Goal: Task Accomplishment & Management: Use online tool/utility

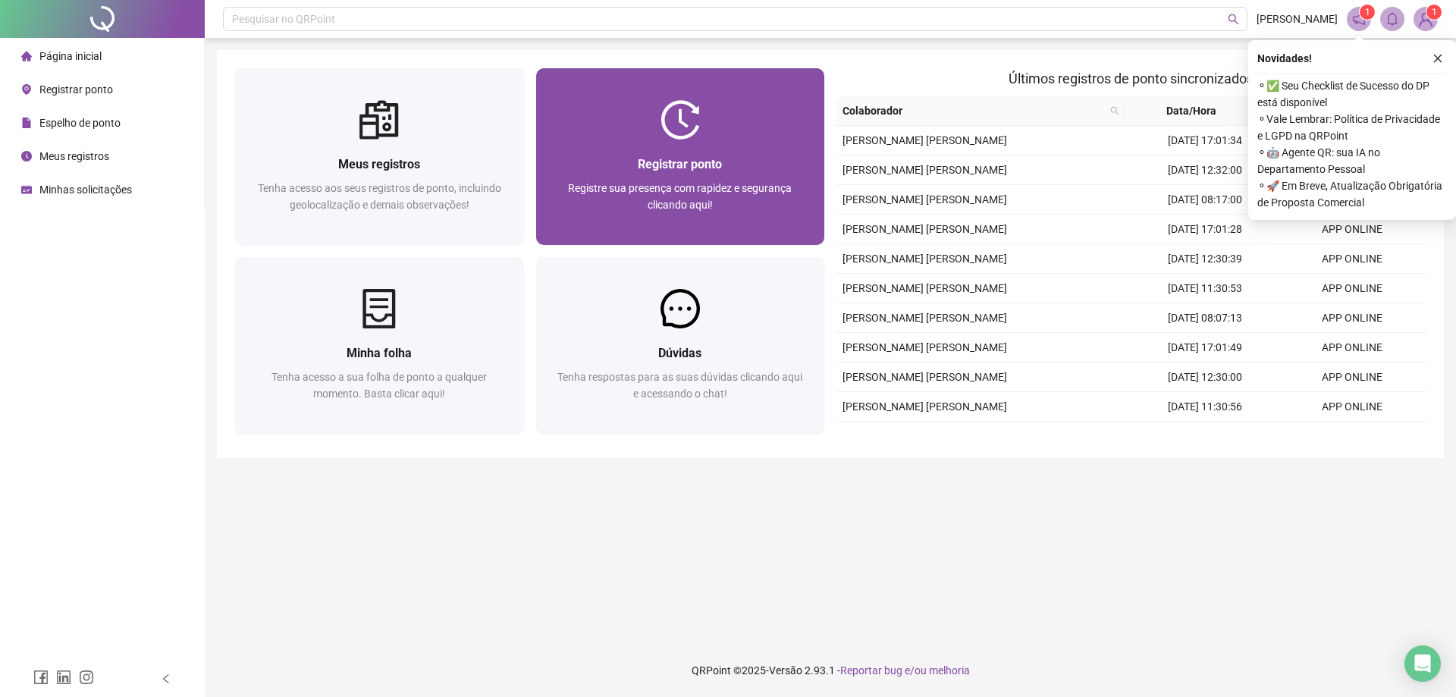
click at [796, 155] on div "Registrar ponto" at bounding box center [680, 164] width 252 height 19
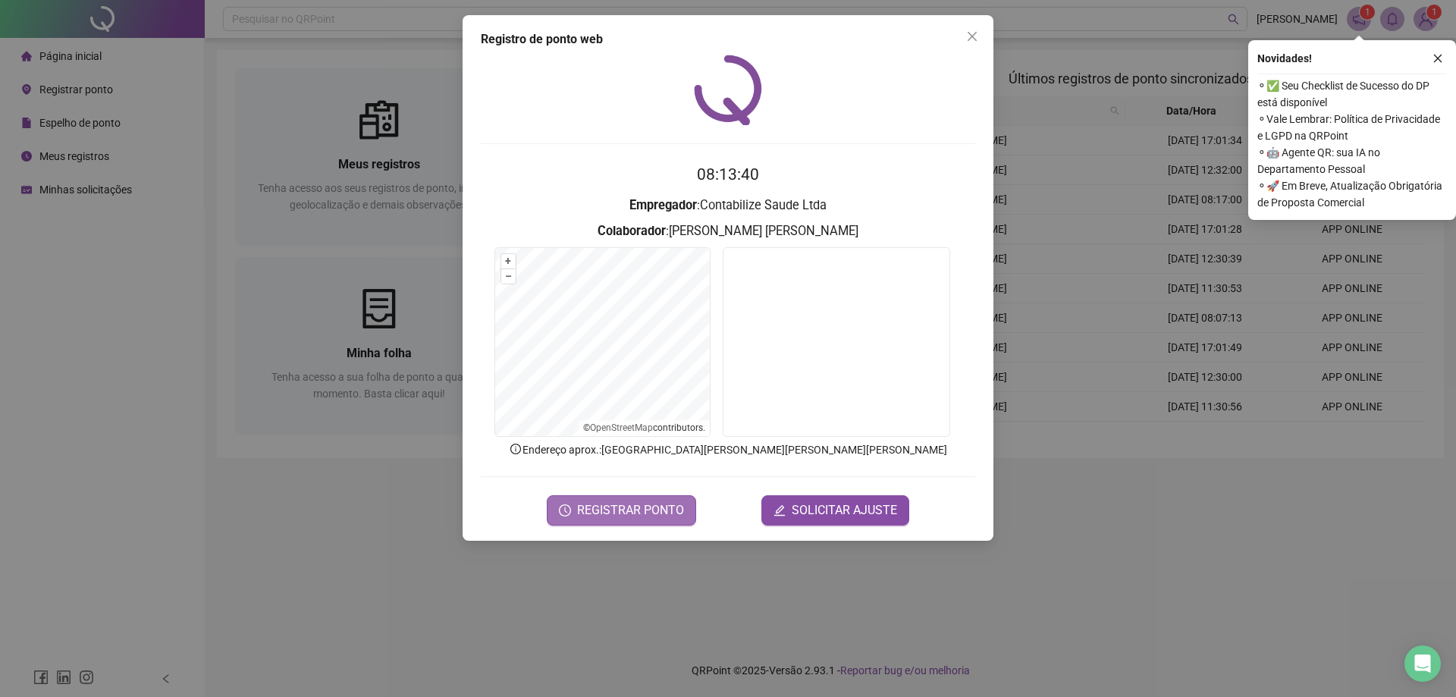
click at [604, 519] on button "REGISTRAR PONTO" at bounding box center [621, 510] width 149 height 30
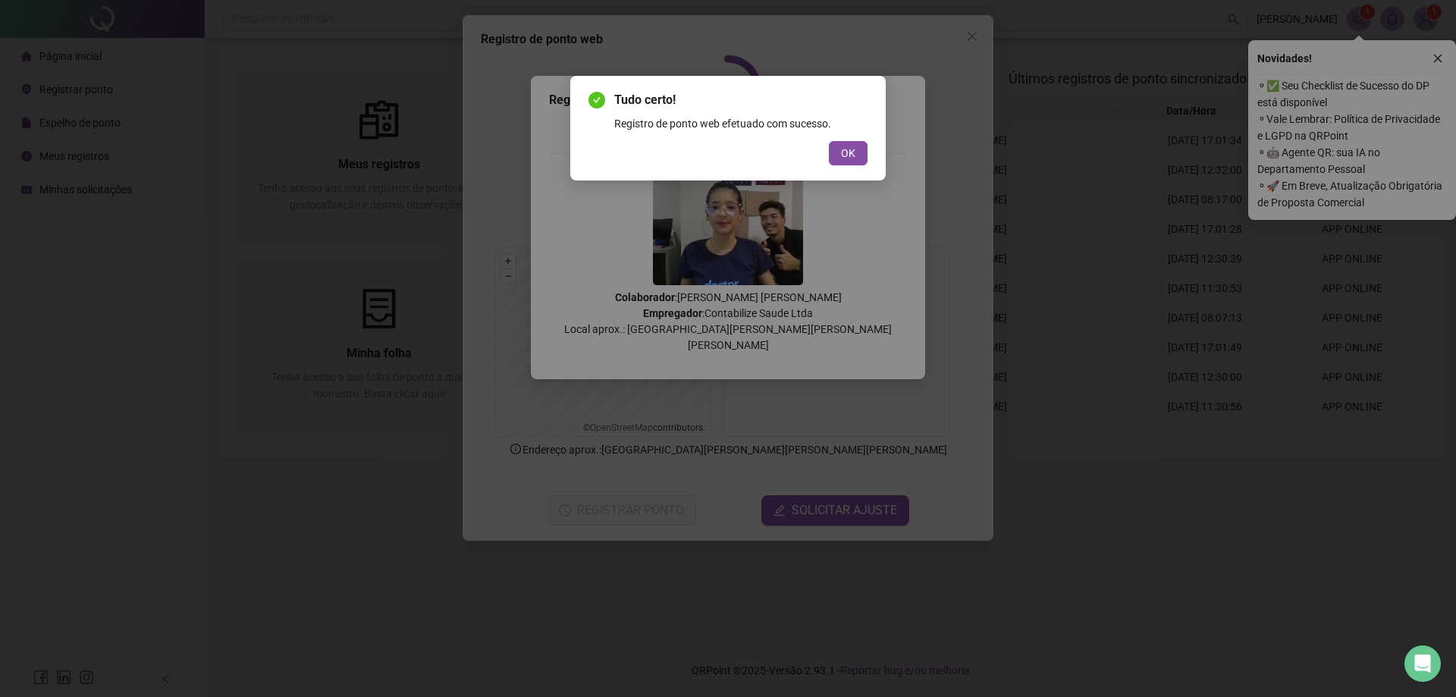
click at [864, 171] on div "Tudo certo! Registro de ponto web efetuado com sucesso. OK" at bounding box center [727, 128] width 315 height 105
click at [851, 158] on span "OK" at bounding box center [848, 153] width 14 height 17
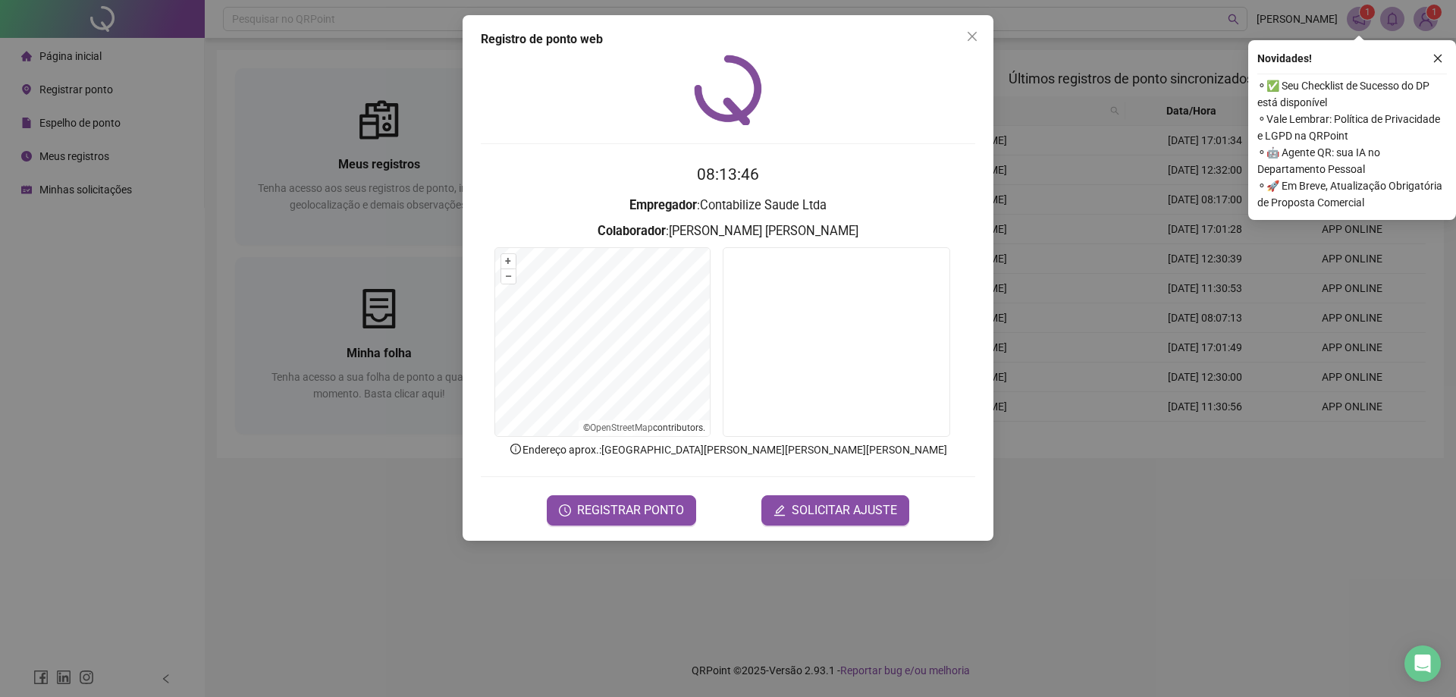
click at [971, 37] on icon "close" at bounding box center [972, 36] width 9 height 9
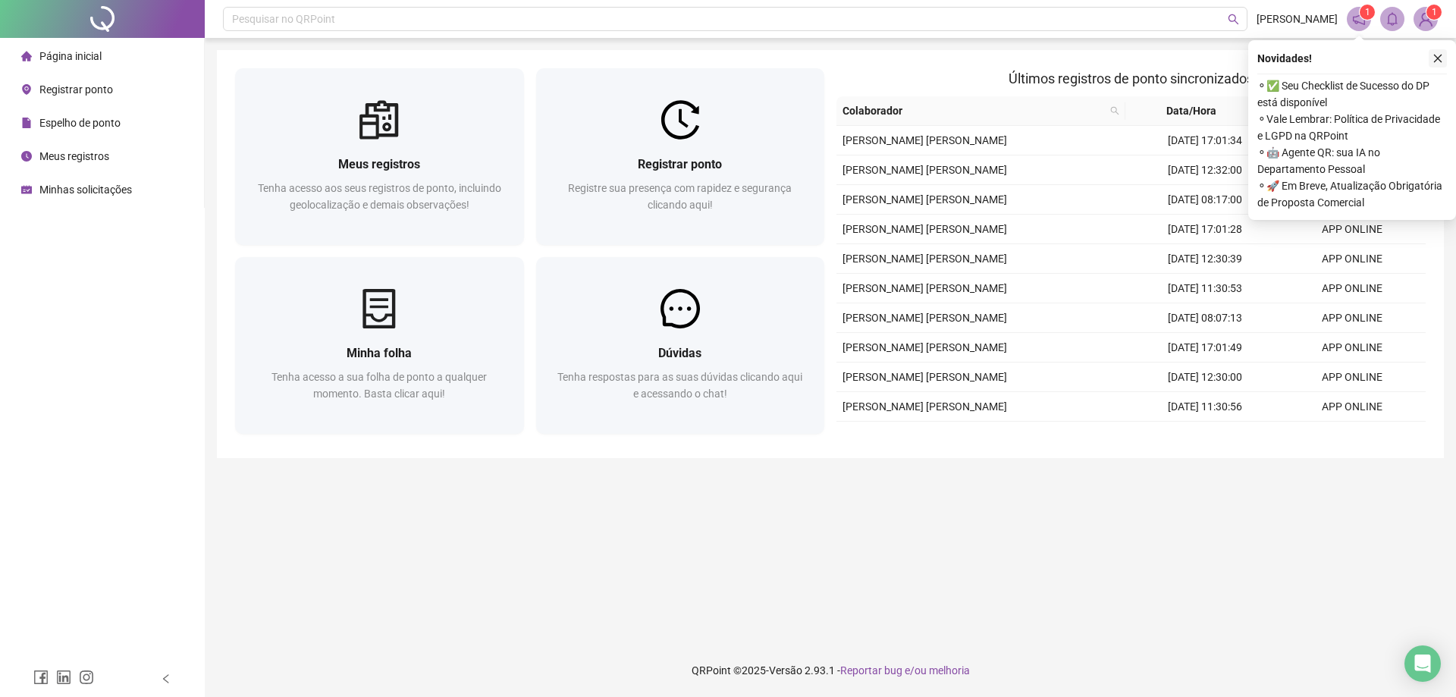
click at [1441, 61] on icon "close" at bounding box center [1437, 58] width 11 height 11
click at [1435, 55] on icon "close" at bounding box center [1437, 58] width 11 height 11
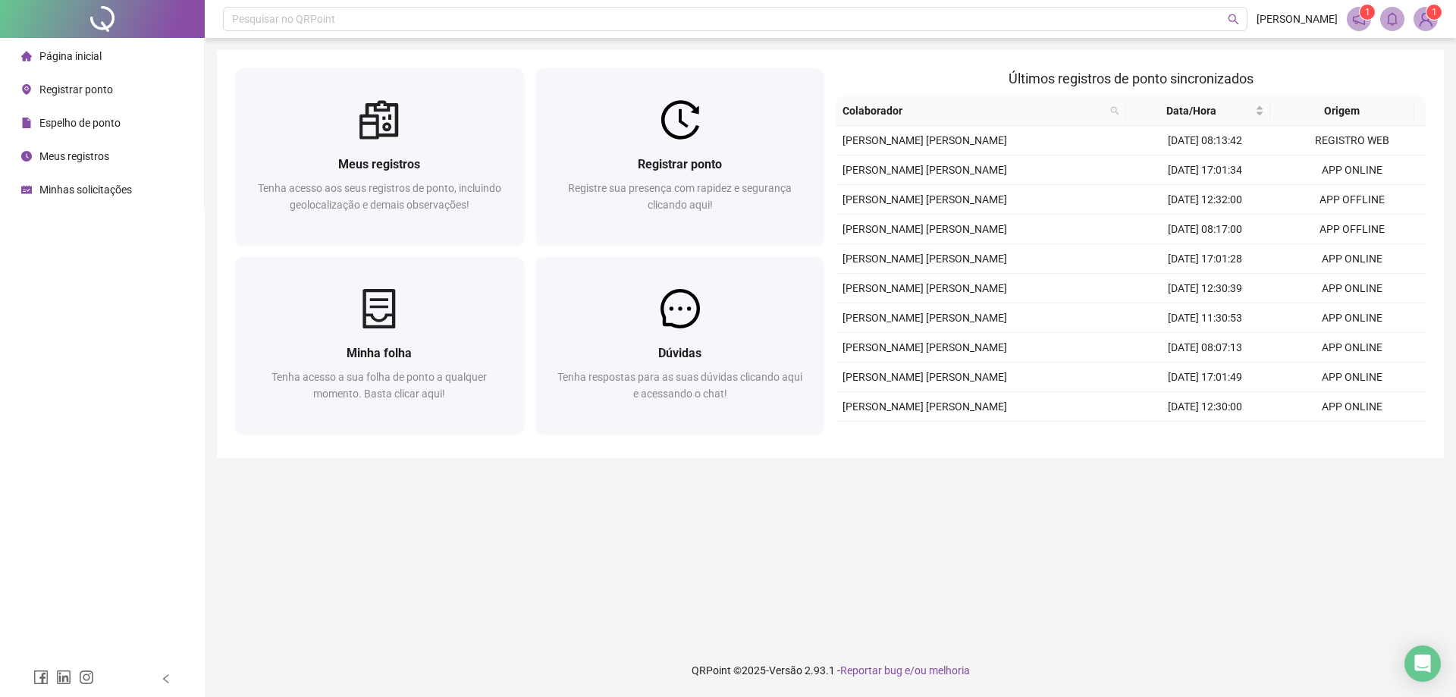
click at [1423, 12] on img at bounding box center [1425, 19] width 23 height 23
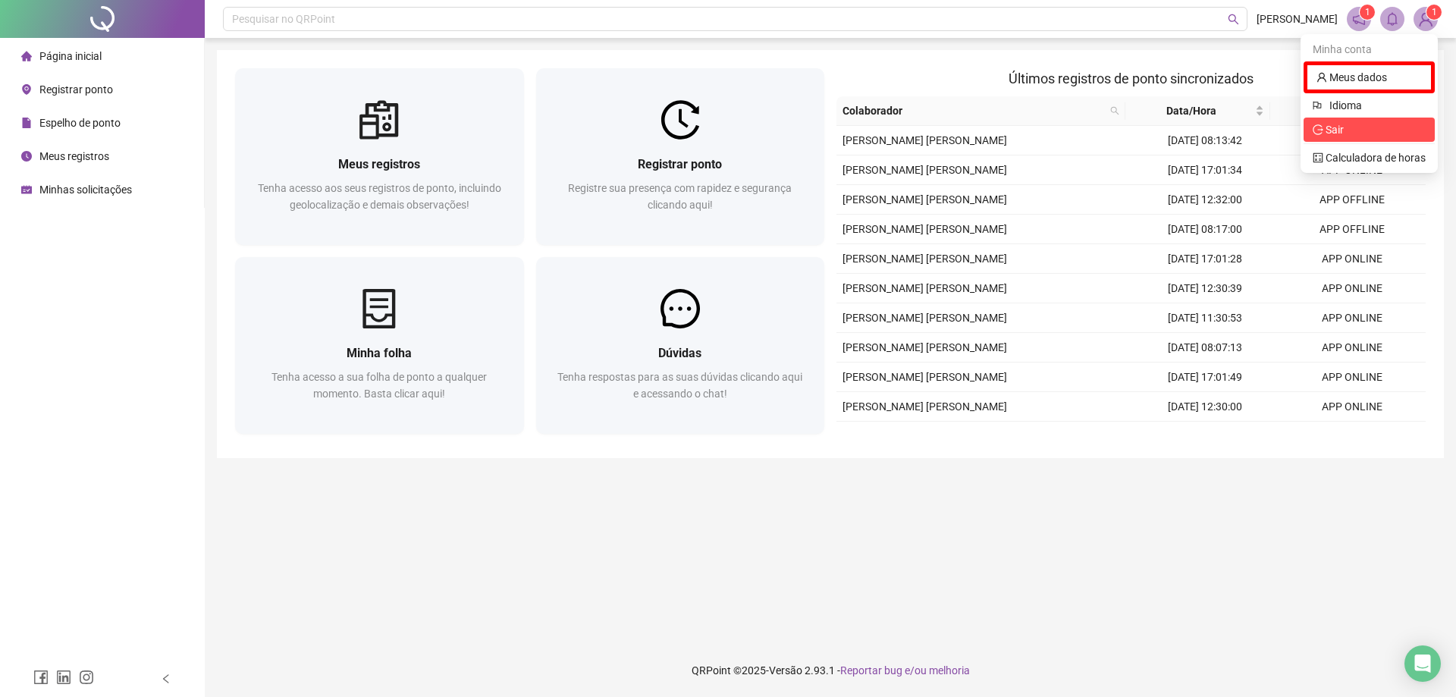
click at [1349, 134] on span "Sair" at bounding box center [1369, 129] width 113 height 17
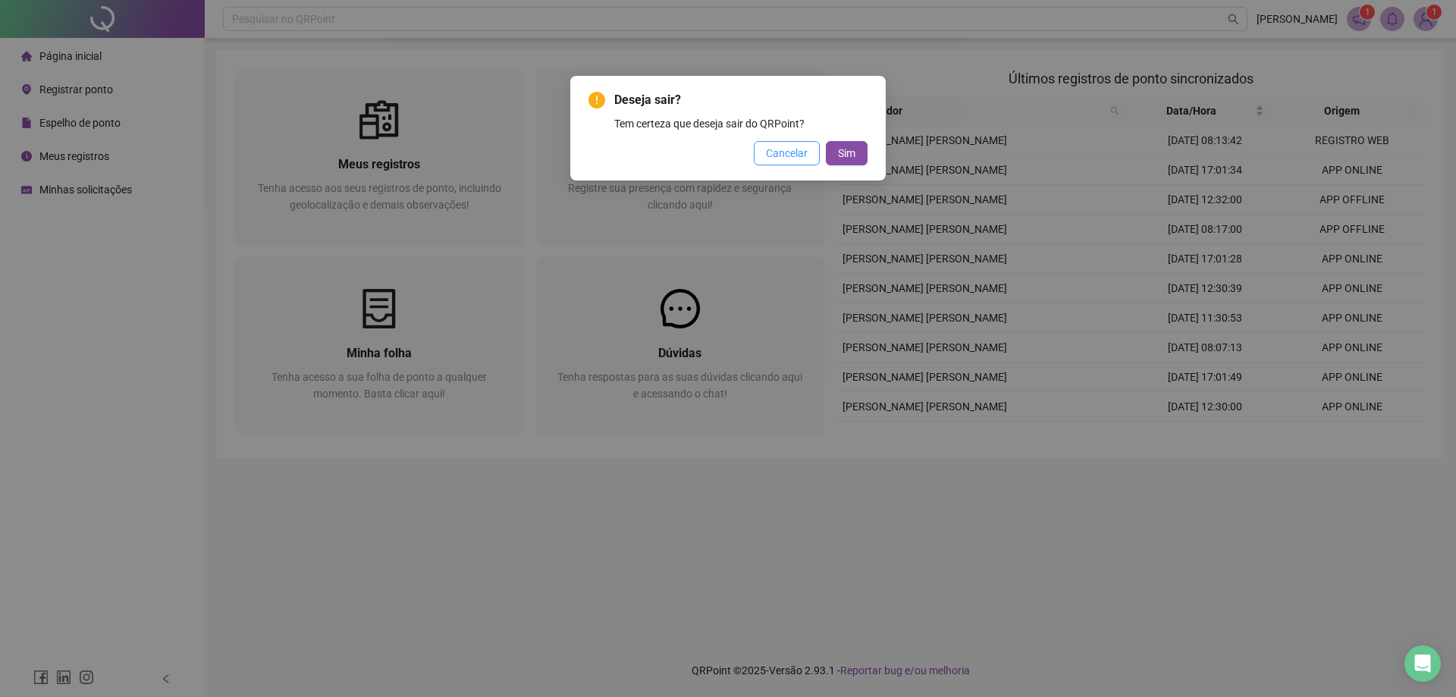
click at [779, 160] on span "Cancelar" at bounding box center [787, 153] width 42 height 17
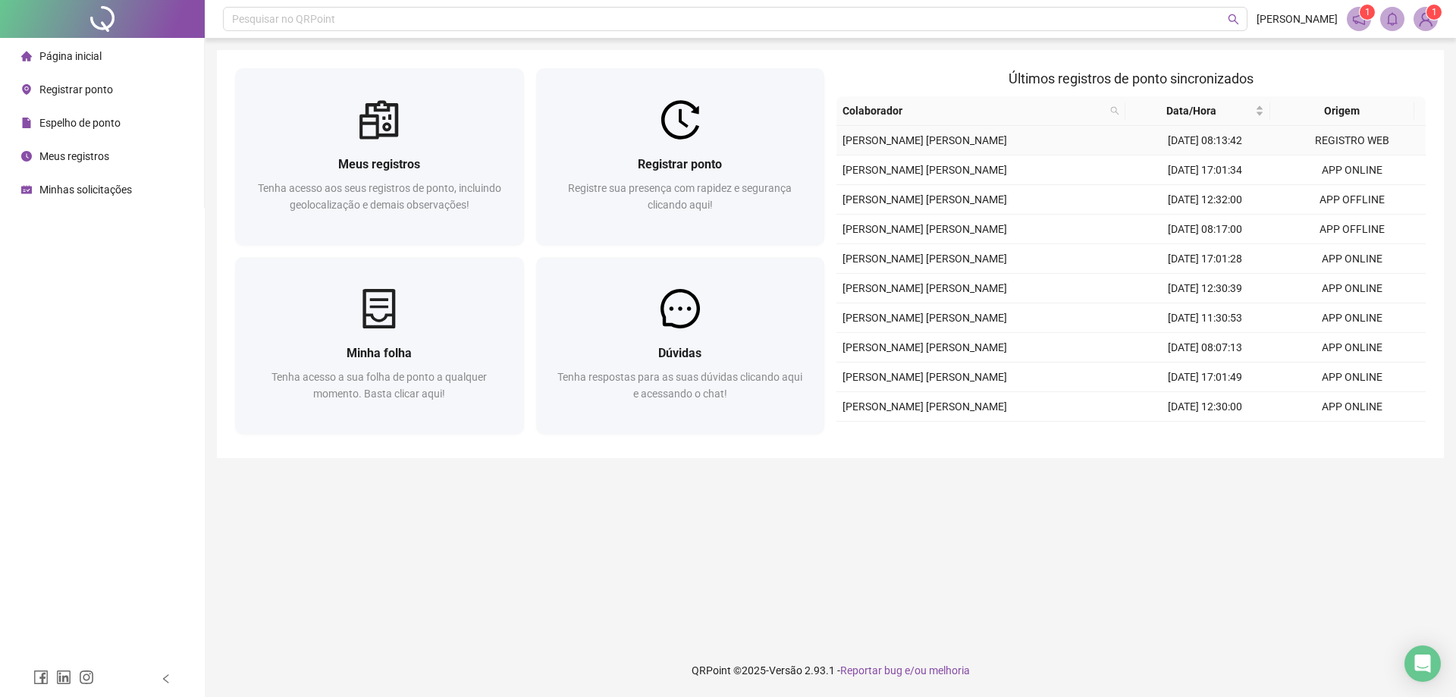
click at [1010, 146] on td "[PERSON_NAME] [PERSON_NAME]" at bounding box center [983, 141] width 295 height 30
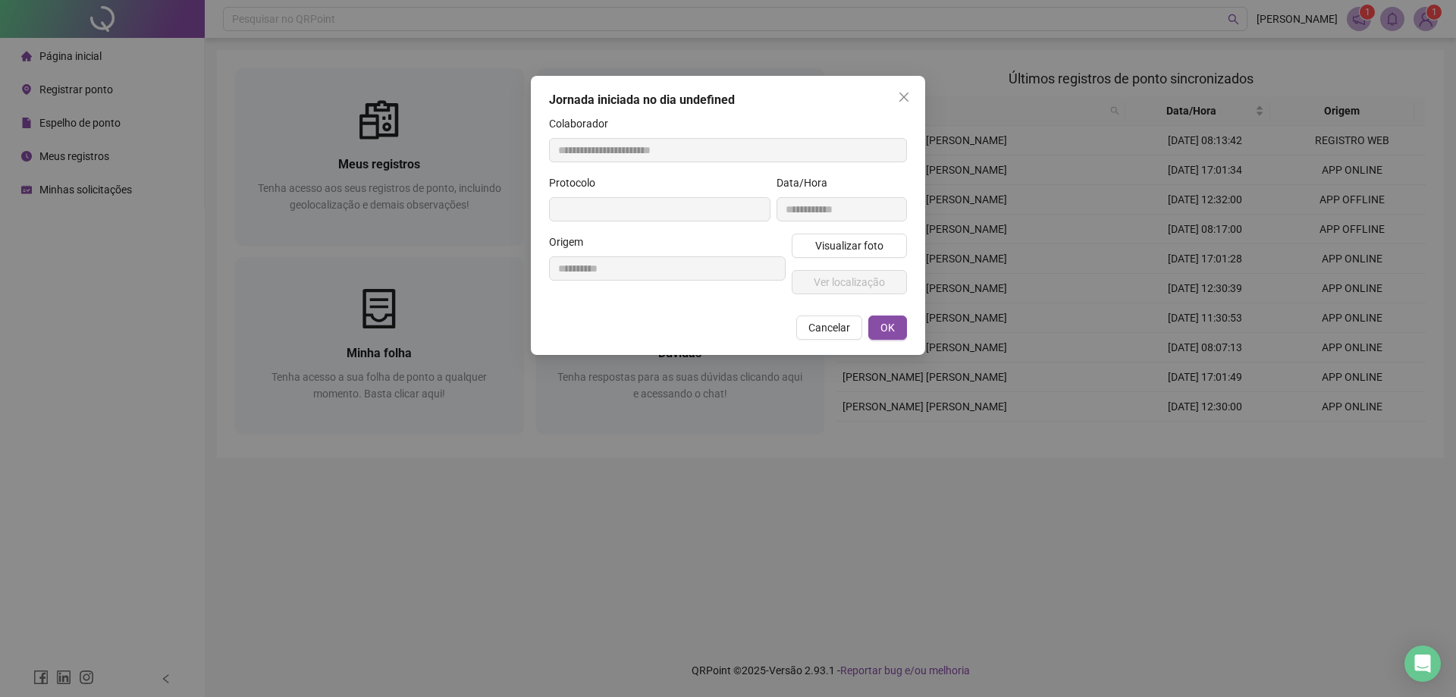
type input "**********"
click at [829, 249] on span "Visualizar foto" at bounding box center [849, 245] width 68 height 17
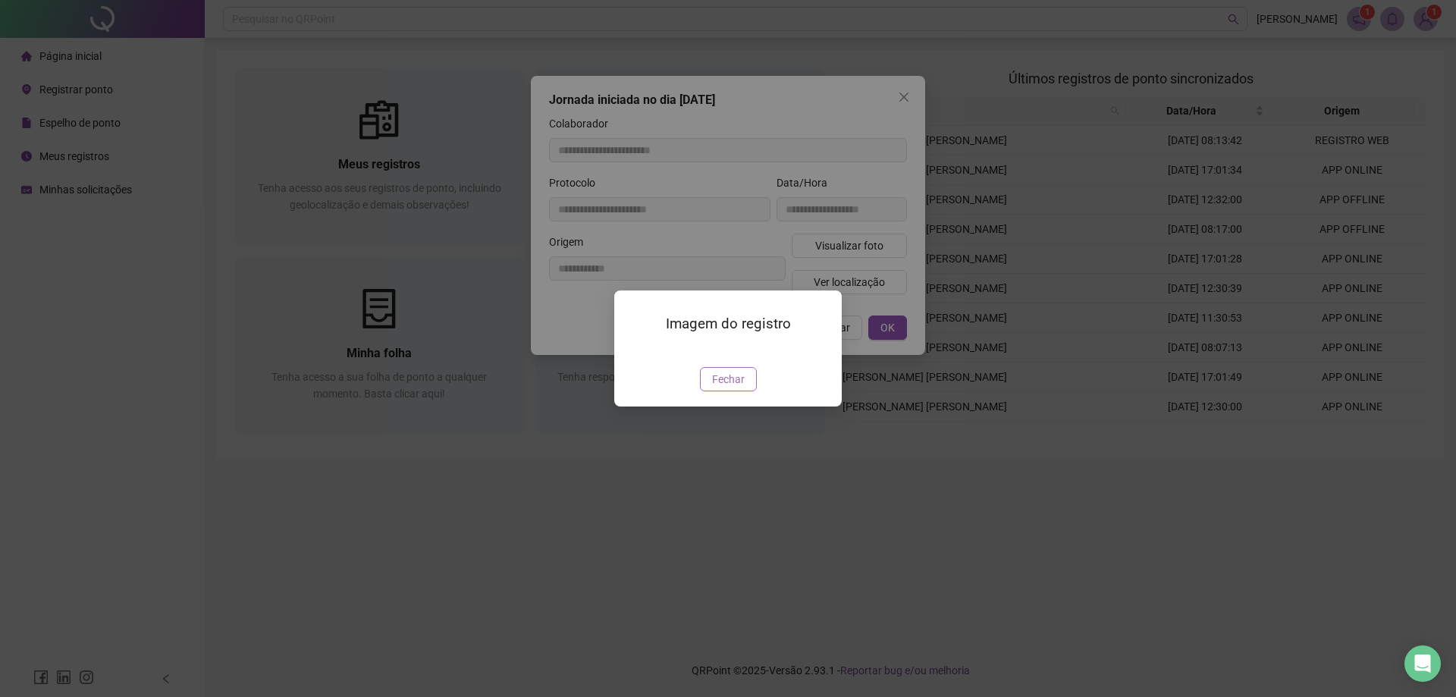
click at [727, 387] on span "Fechar" at bounding box center [728, 379] width 33 height 17
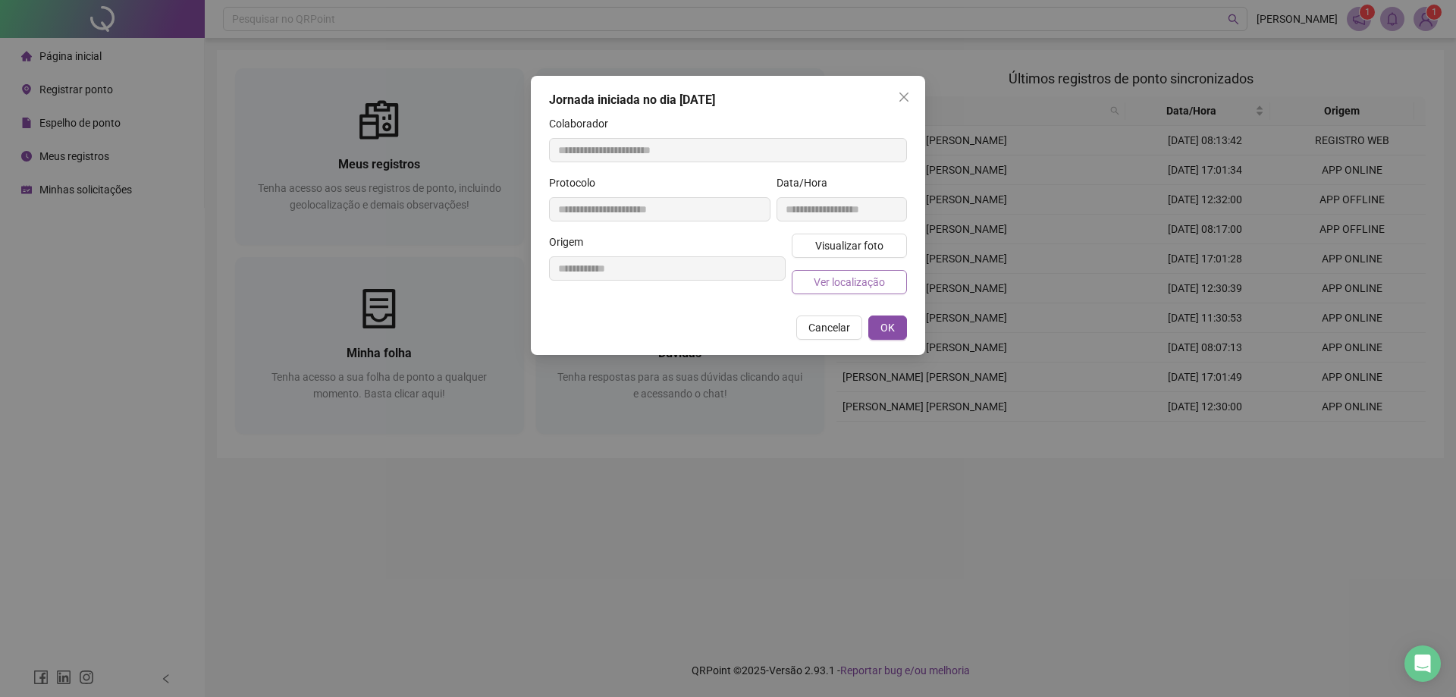
click at [867, 283] on span "Ver localização" at bounding box center [849, 282] width 71 height 17
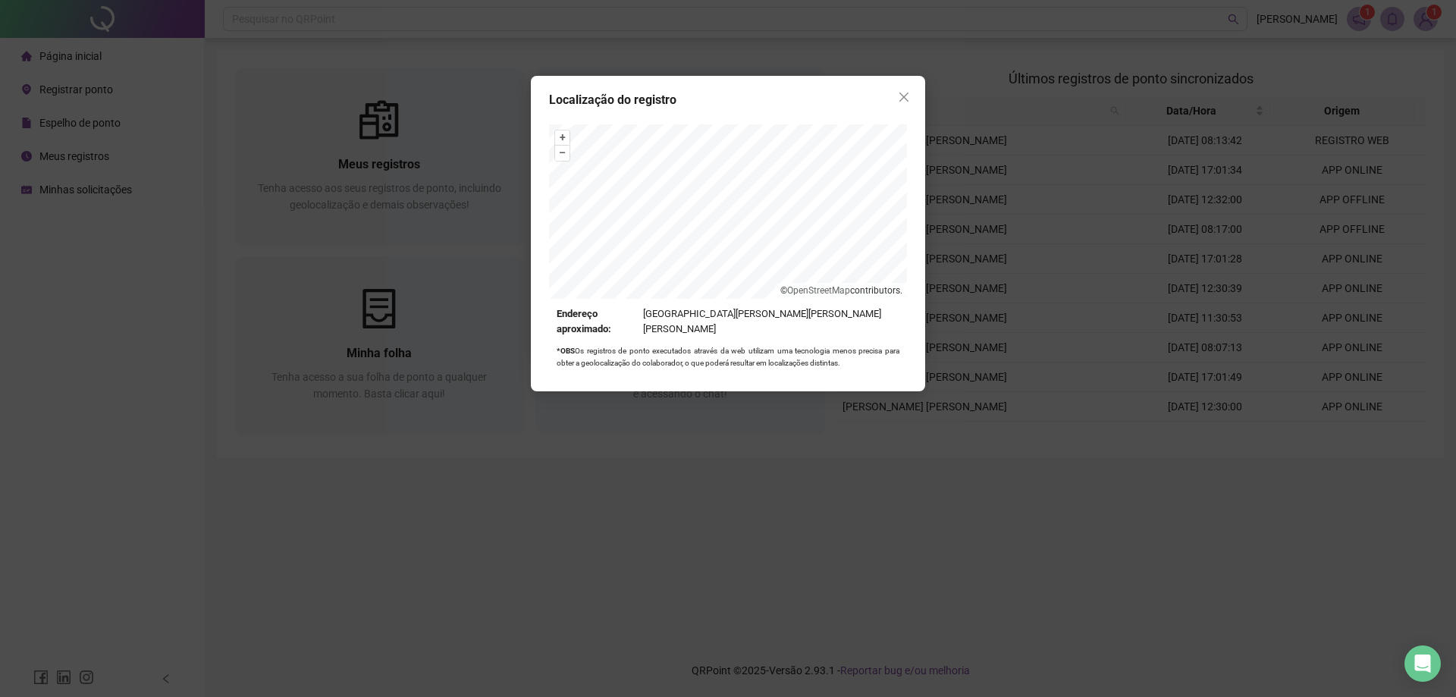
click at [903, 92] on icon "close" at bounding box center [904, 97] width 12 height 12
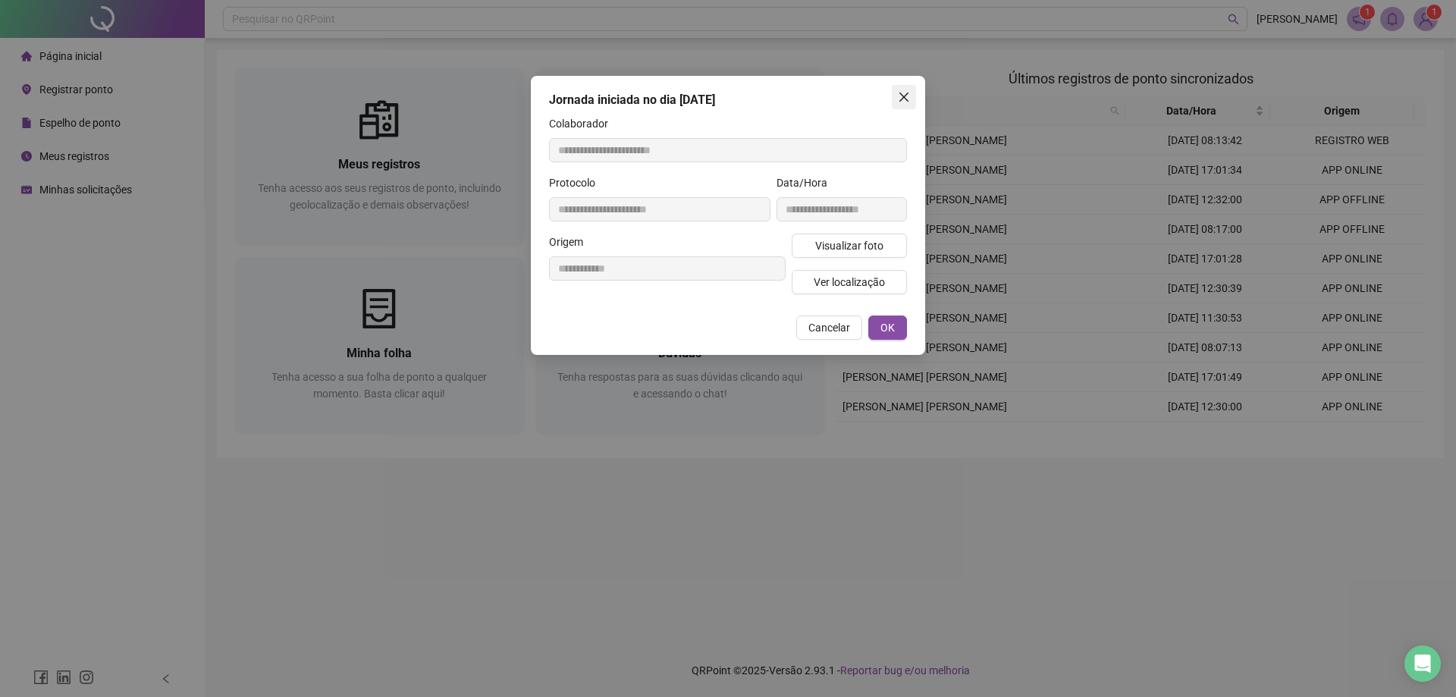
click at [905, 89] on button "Close" at bounding box center [904, 97] width 24 height 24
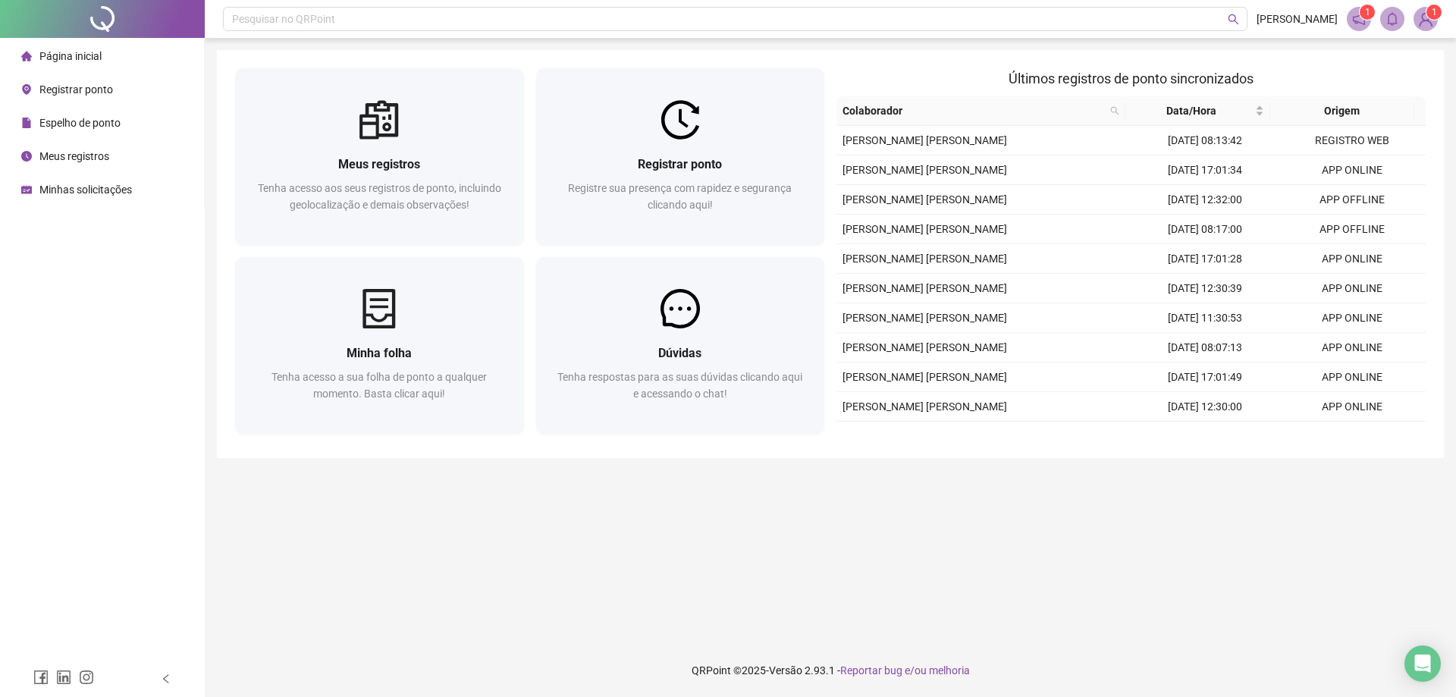
click at [1425, 20] on img at bounding box center [1425, 19] width 23 height 23
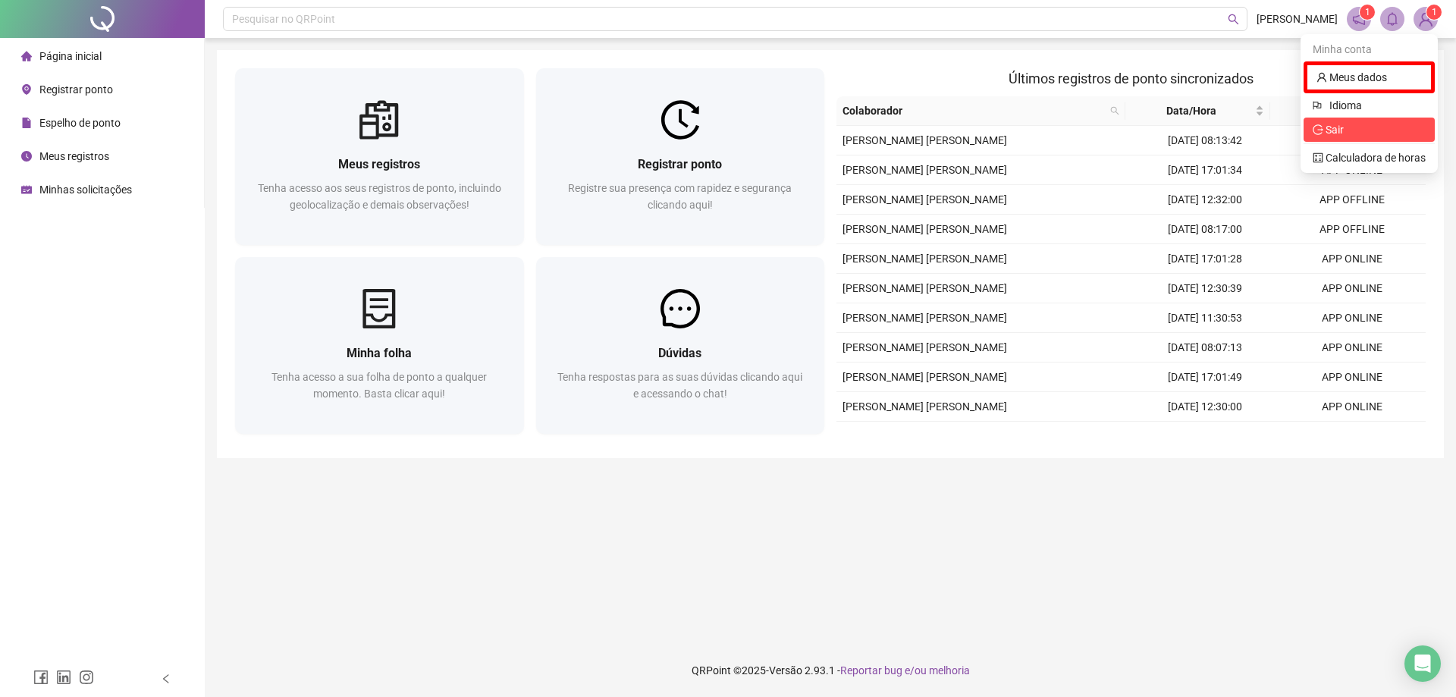
click at [1358, 135] on span "Sair" at bounding box center [1369, 129] width 113 height 17
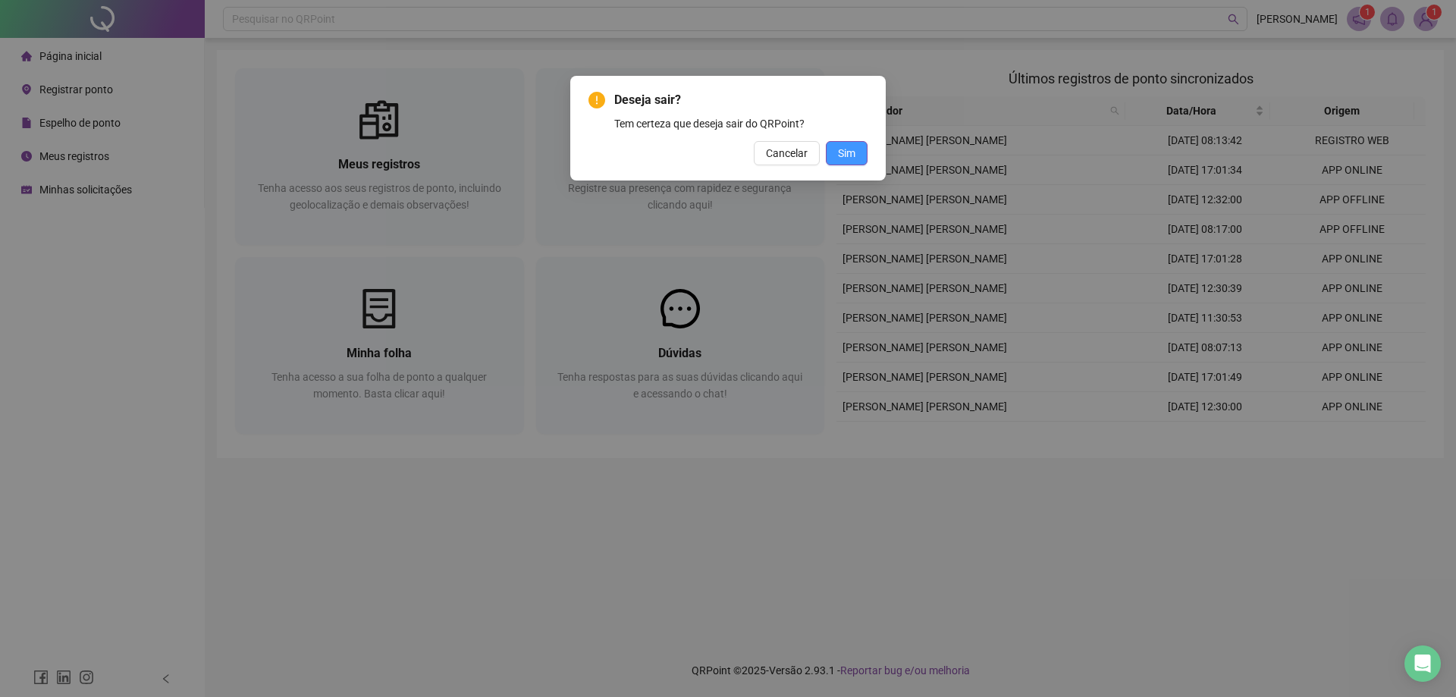
click at [847, 160] on span "Sim" at bounding box center [846, 153] width 17 height 17
